Goal: Task Accomplishment & Management: Use online tool/utility

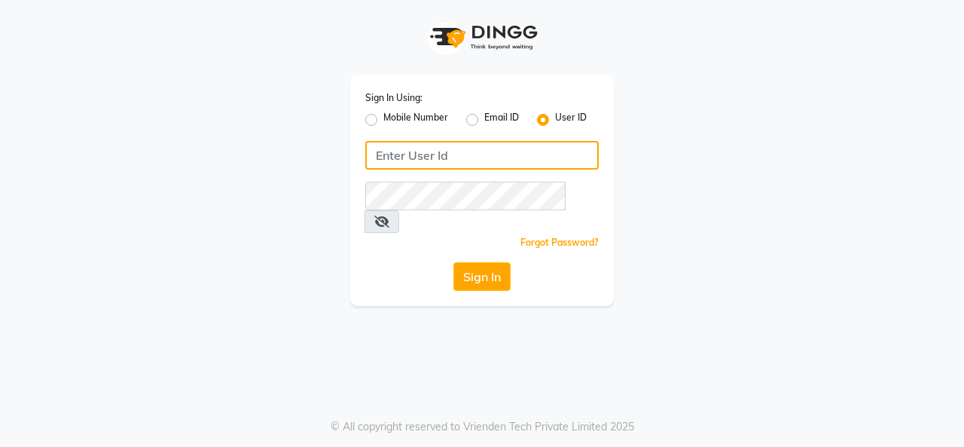
click at [380, 148] on input "Username" at bounding box center [481, 155] width 233 height 29
click at [407, 157] on input "tressz&more" at bounding box center [481, 155] width 233 height 29
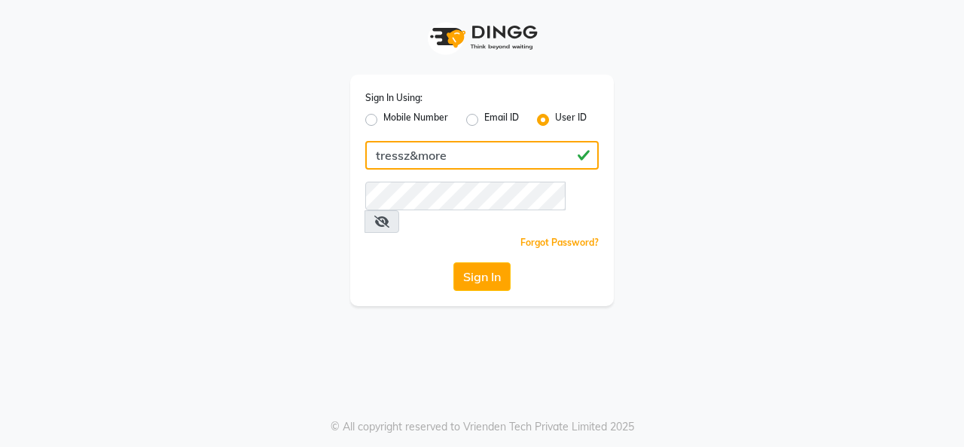
click at [407, 157] on input "tressz&more" at bounding box center [481, 155] width 233 height 29
type input "tressz&more"
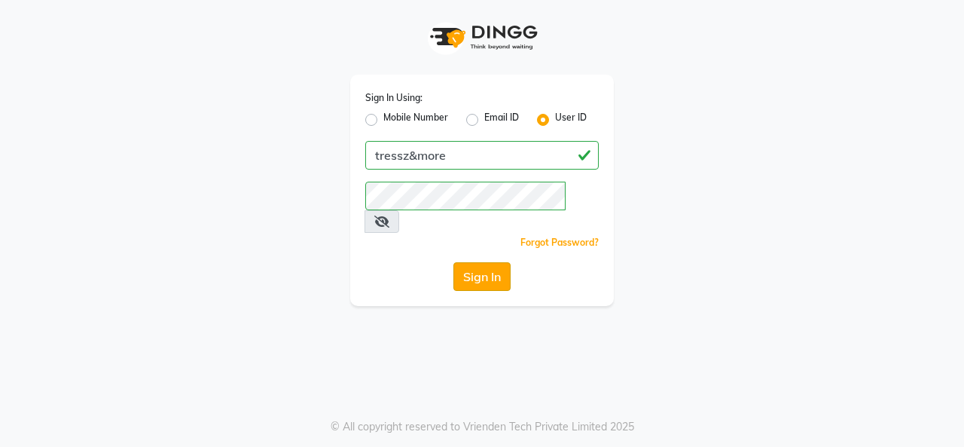
click at [474, 262] on button "Sign In" at bounding box center [481, 276] width 57 height 29
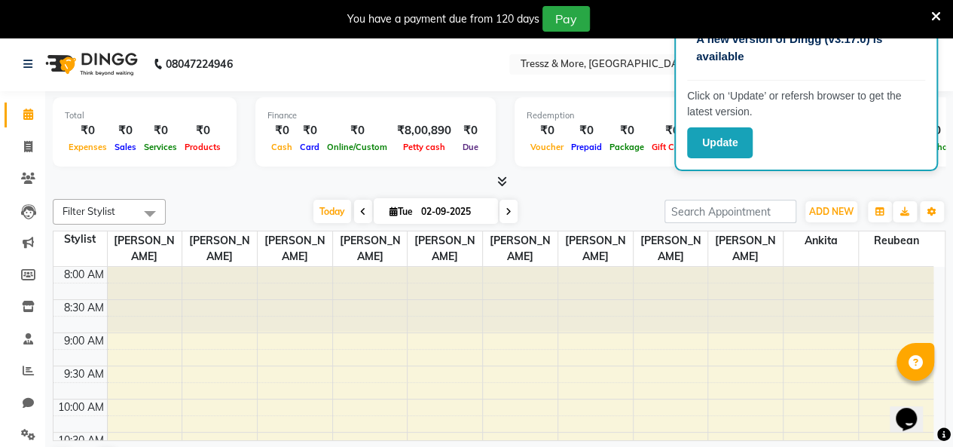
click at [932, 11] on icon at bounding box center [936, 17] width 10 height 14
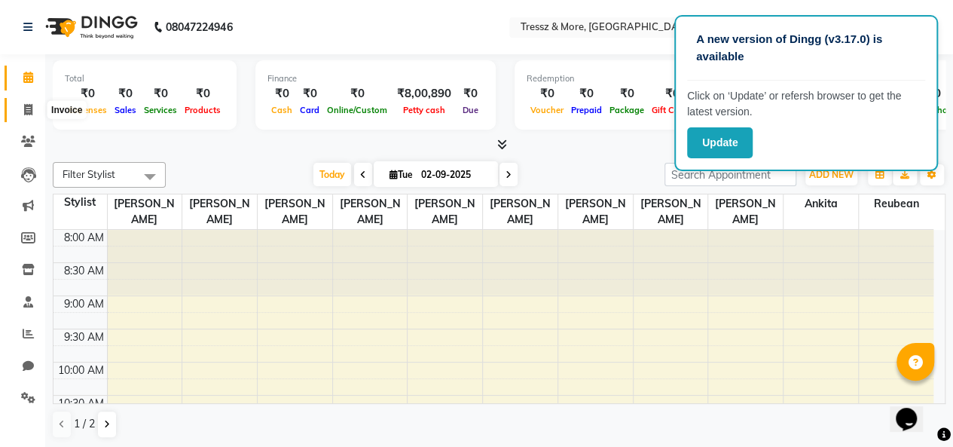
click at [24, 105] on icon at bounding box center [28, 109] width 8 height 11
select select "service"
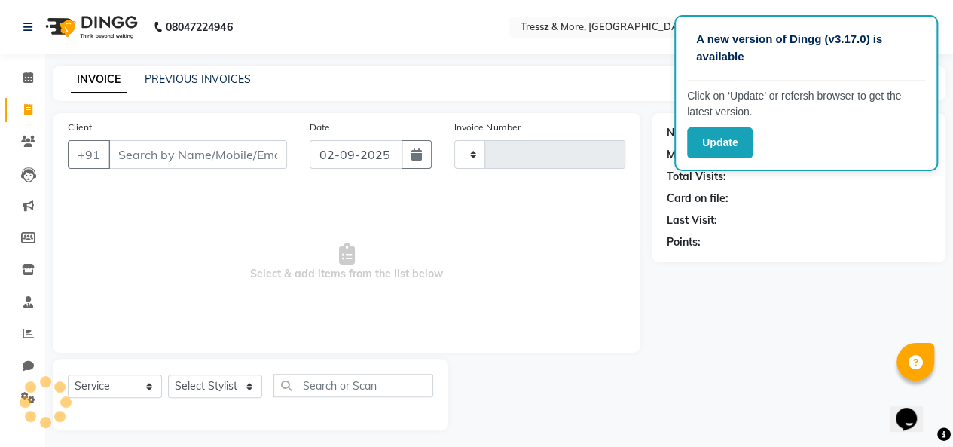
type input "2135"
select select "3037"
